Goal: Information Seeking & Learning: Learn about a topic

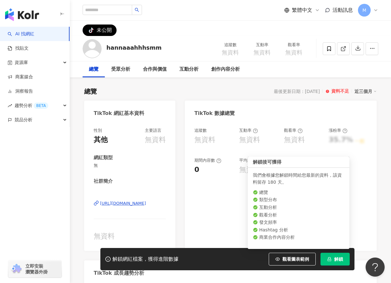
click at [335, 258] on span "解鎖" at bounding box center [339, 258] width 9 height 5
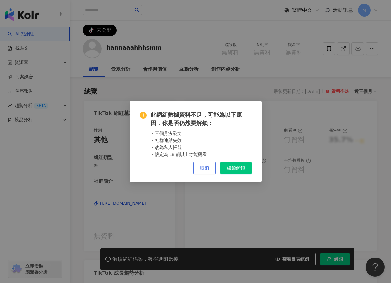
click at [211, 165] on button "取消" at bounding box center [205, 168] width 22 height 13
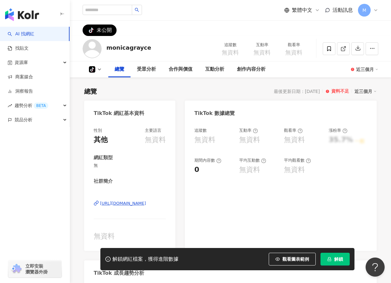
click at [332, 263] on button "解鎖" at bounding box center [335, 258] width 29 height 13
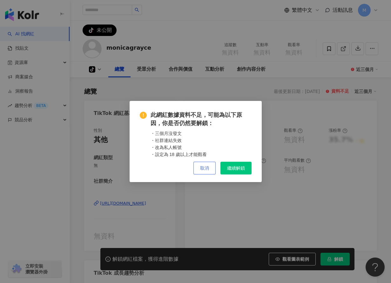
click at [211, 169] on button "取消" at bounding box center [205, 168] width 22 height 13
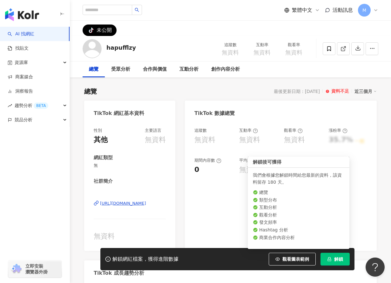
click at [340, 259] on span "解鎖" at bounding box center [339, 258] width 9 height 5
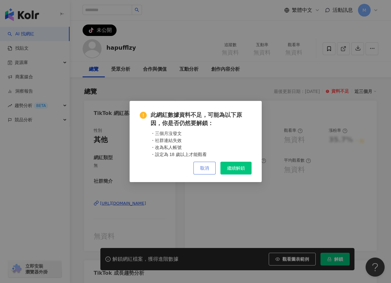
click at [201, 170] on span "取消" at bounding box center [204, 167] width 9 height 5
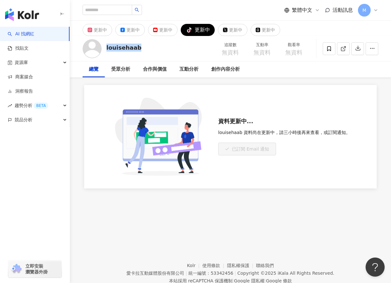
click at [306, 230] on div "更新中 更新中 更新中 tiktok-icon 更新中 更新中 更新中 louisehaab 追蹤數 無資料 互動率 無資料 觀看率 無資料 總覽 受眾分析 …" at bounding box center [230, 127] width 321 height 212
